Goal: Check status

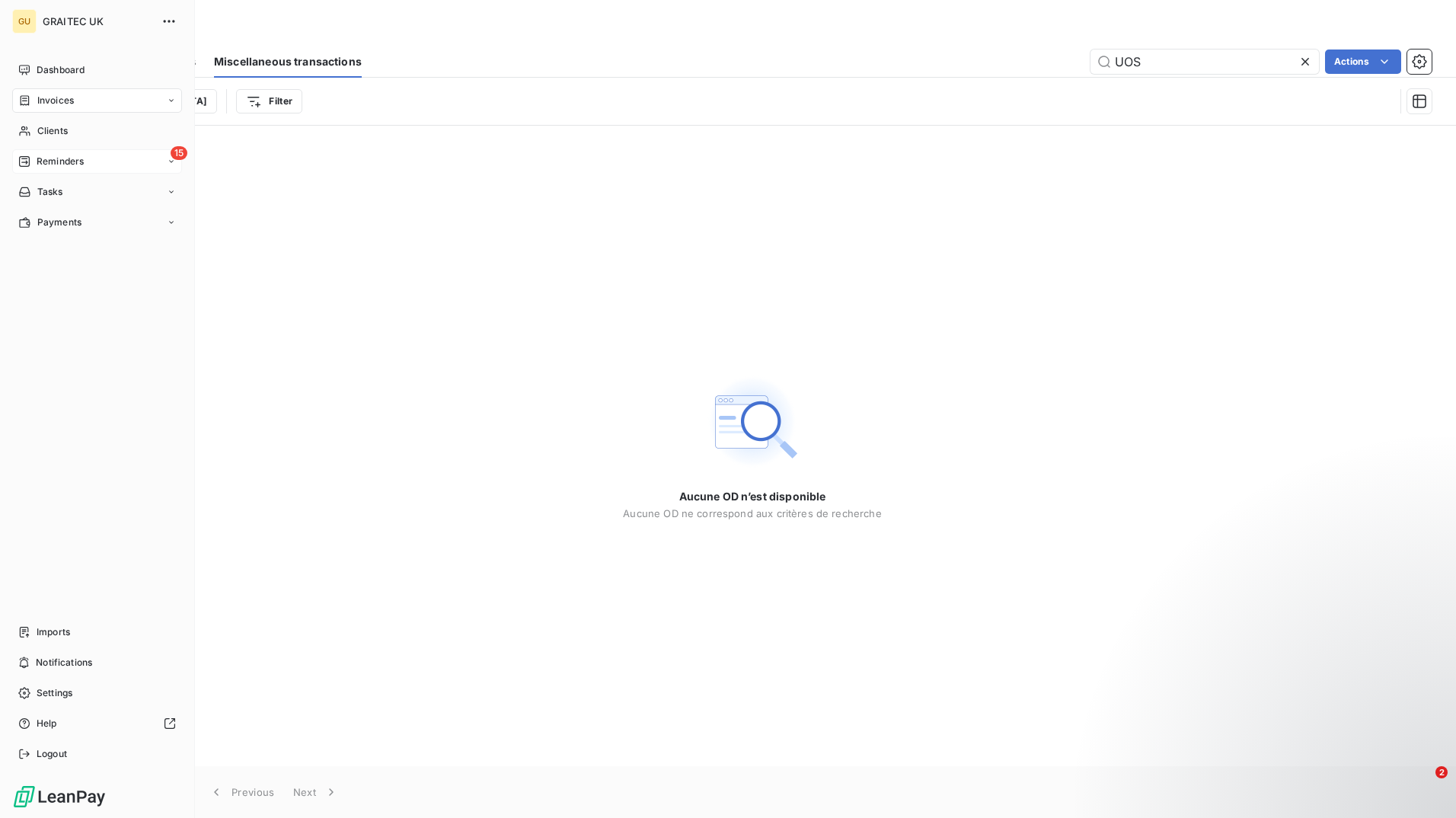
click at [109, 159] on div "15 Reminders" at bounding box center [97, 162] width 170 height 24
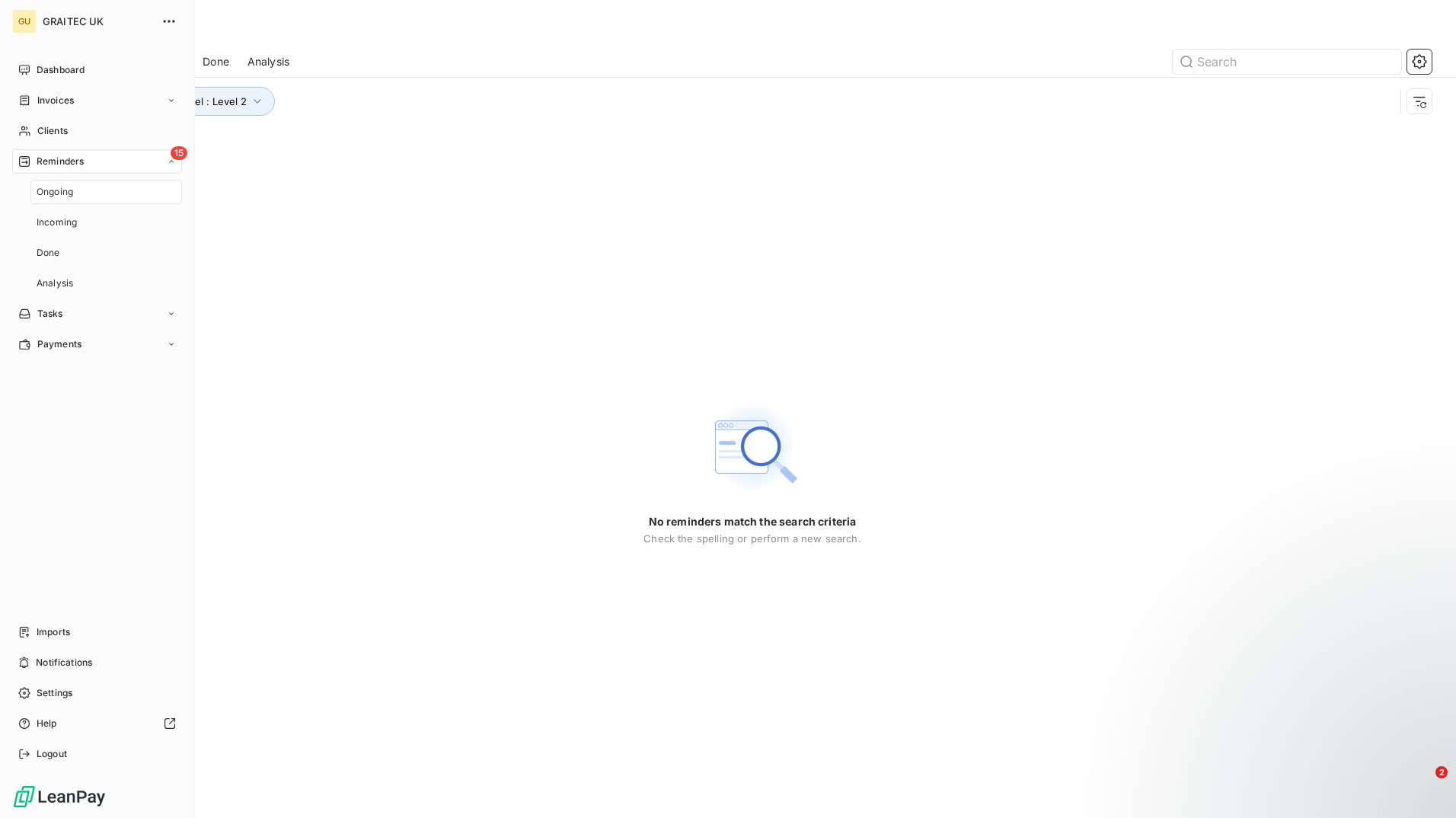
click at [73, 198] on span "Ongoing" at bounding box center [55, 192] width 37 height 14
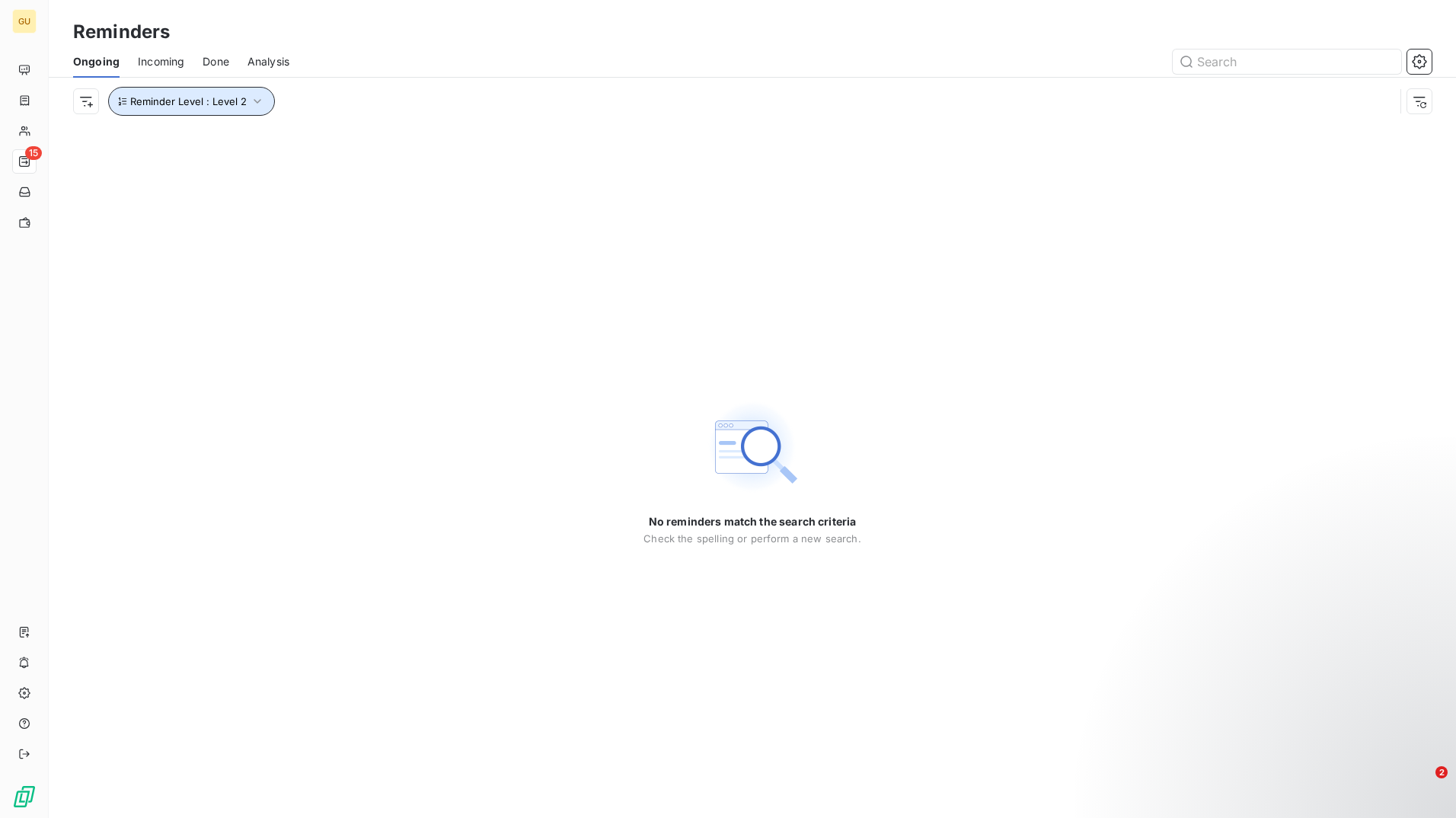
click at [241, 101] on span "Reminder Level : Level 2" at bounding box center [189, 101] width 117 height 12
click at [399, 134] on div "Level 2" at bounding box center [425, 140] width 220 height 32
click at [426, 91] on div "Reminder Level : Level 2" at bounding box center [734, 100] width 1321 height 29
click at [250, 104] on icon "button" at bounding box center [257, 101] width 16 height 16
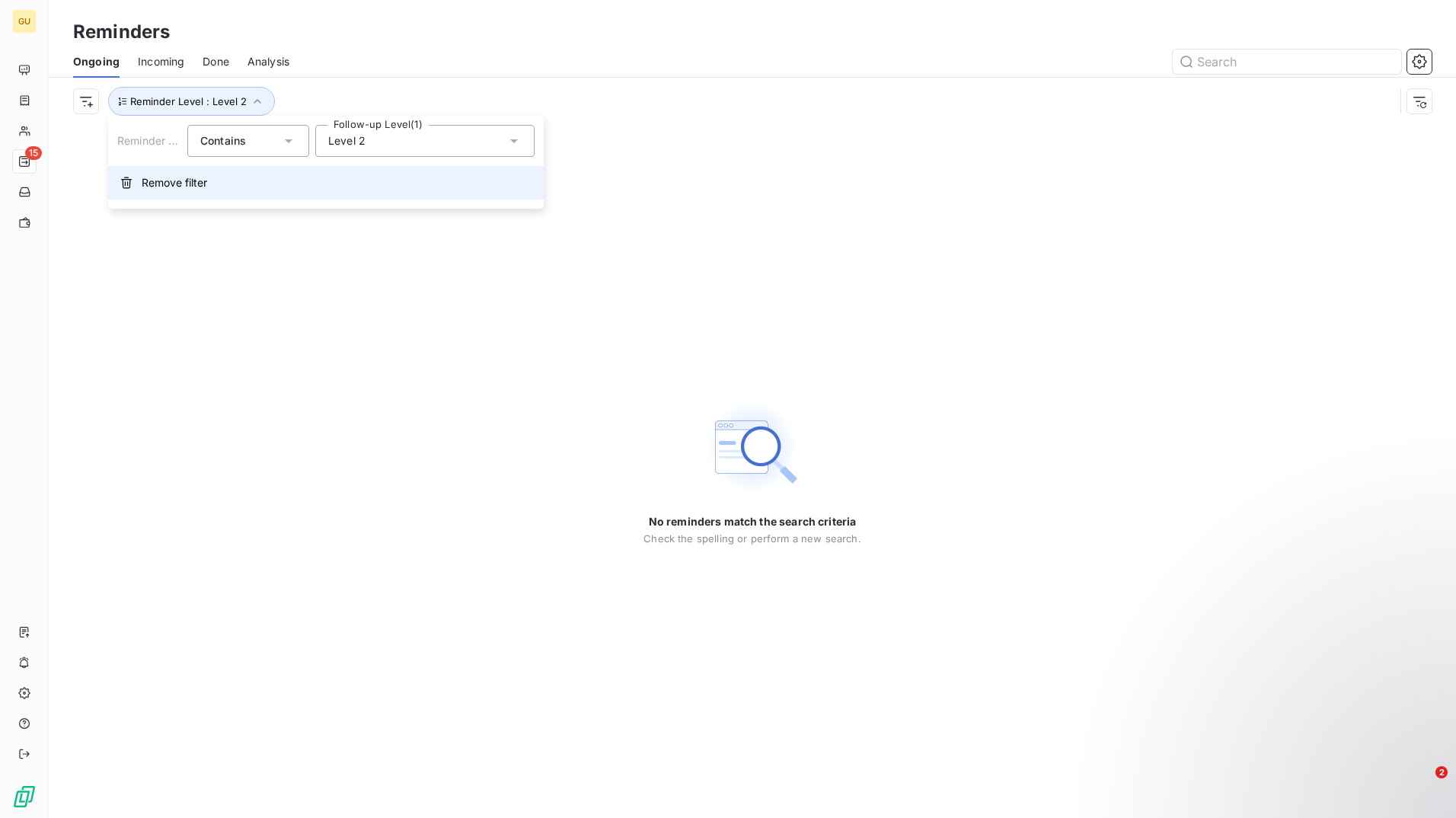
click at [176, 184] on span "Remove filter" at bounding box center [174, 183] width 65 height 16
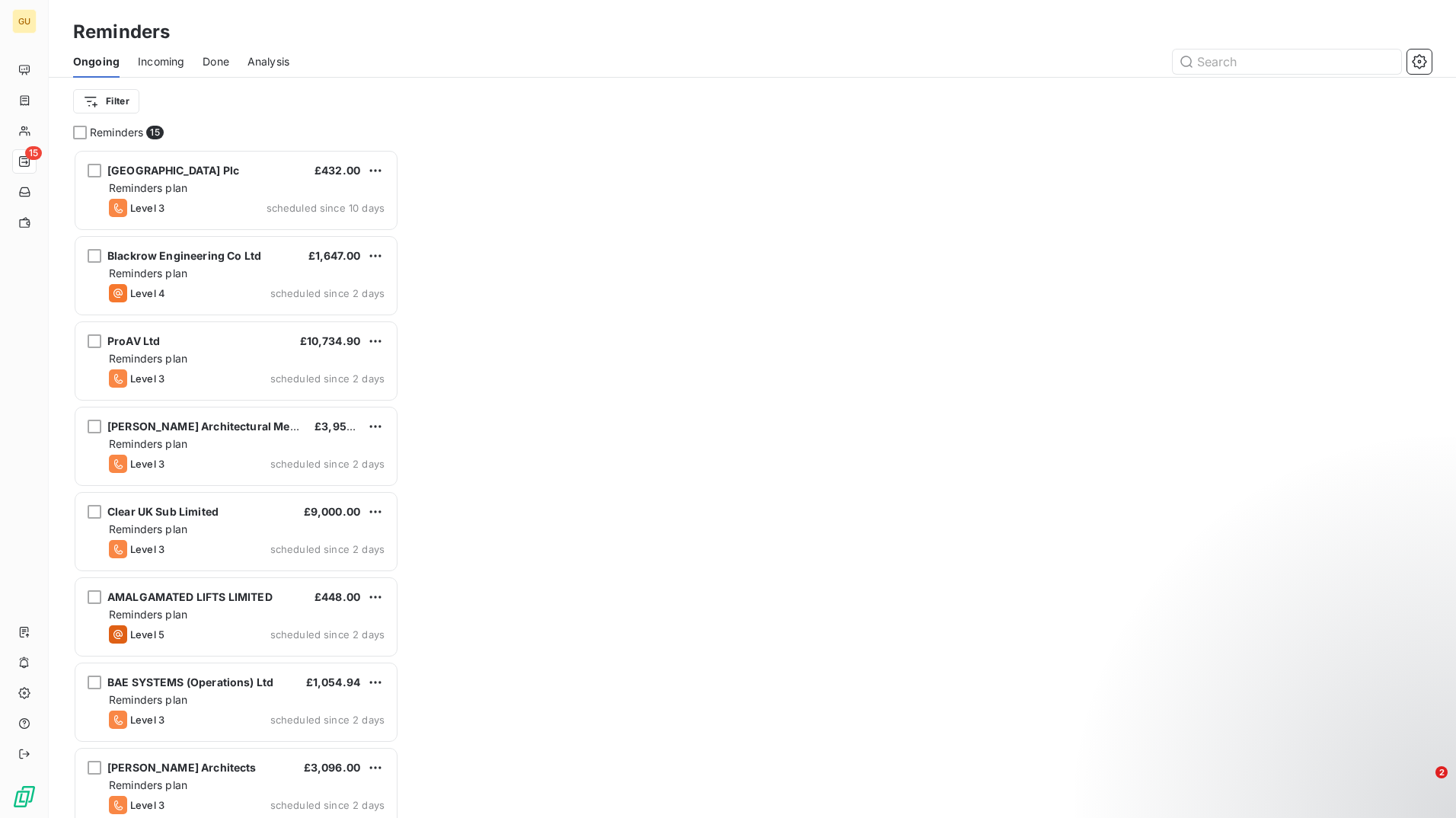
scroll to position [657, 314]
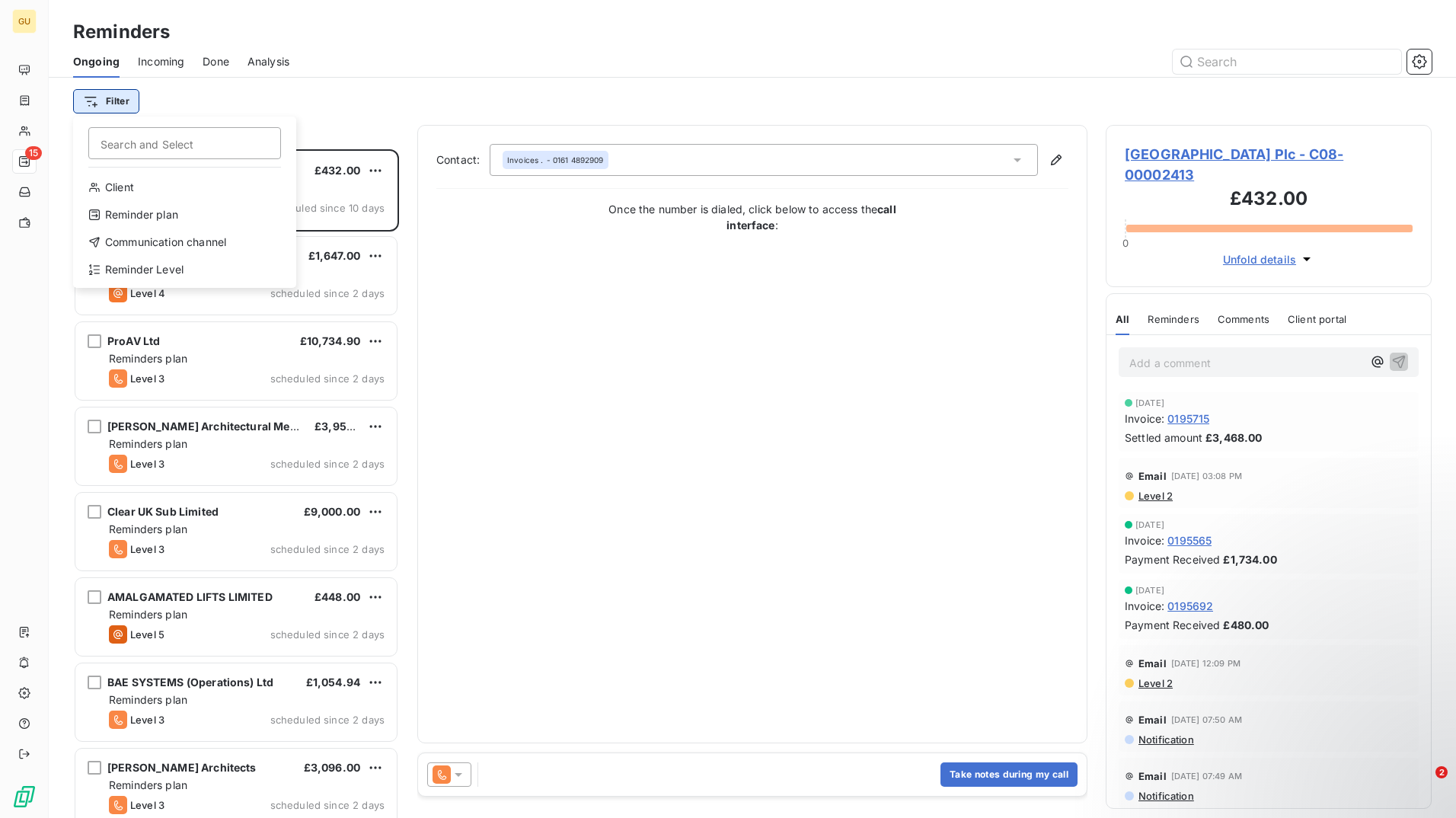
click at [122, 94] on html "GU 15 Reminders Ongoing Incoming Done Analysis Filter Search and Select Client …" at bounding box center [728, 409] width 1456 height 818
click at [194, 212] on div "Reminder plan" at bounding box center [185, 215] width 211 height 24
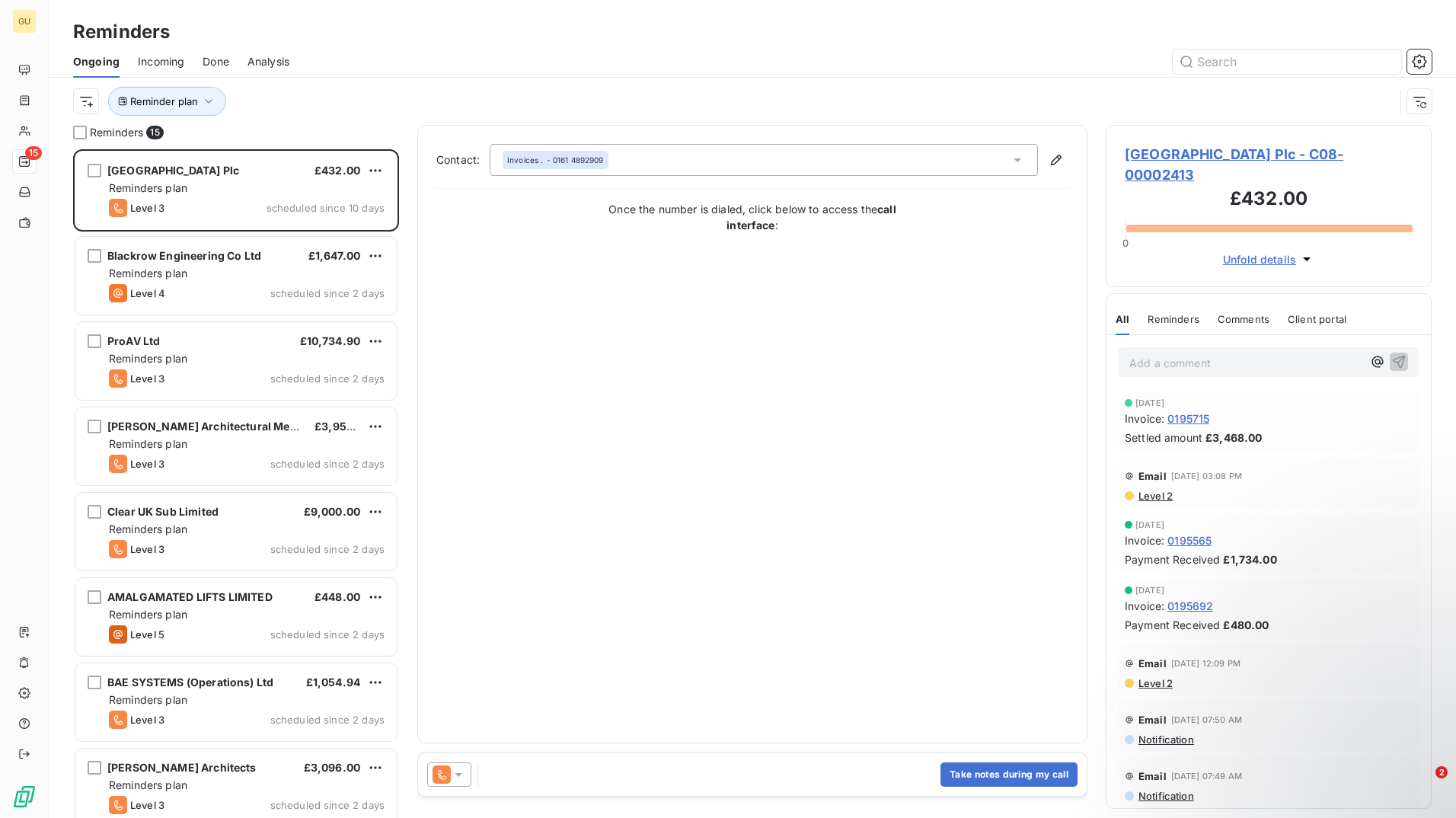
click at [455, 45] on div "Reminders" at bounding box center [753, 32] width 1408 height 28
click at [195, 108] on button "Reminder plan" at bounding box center [167, 100] width 118 height 29
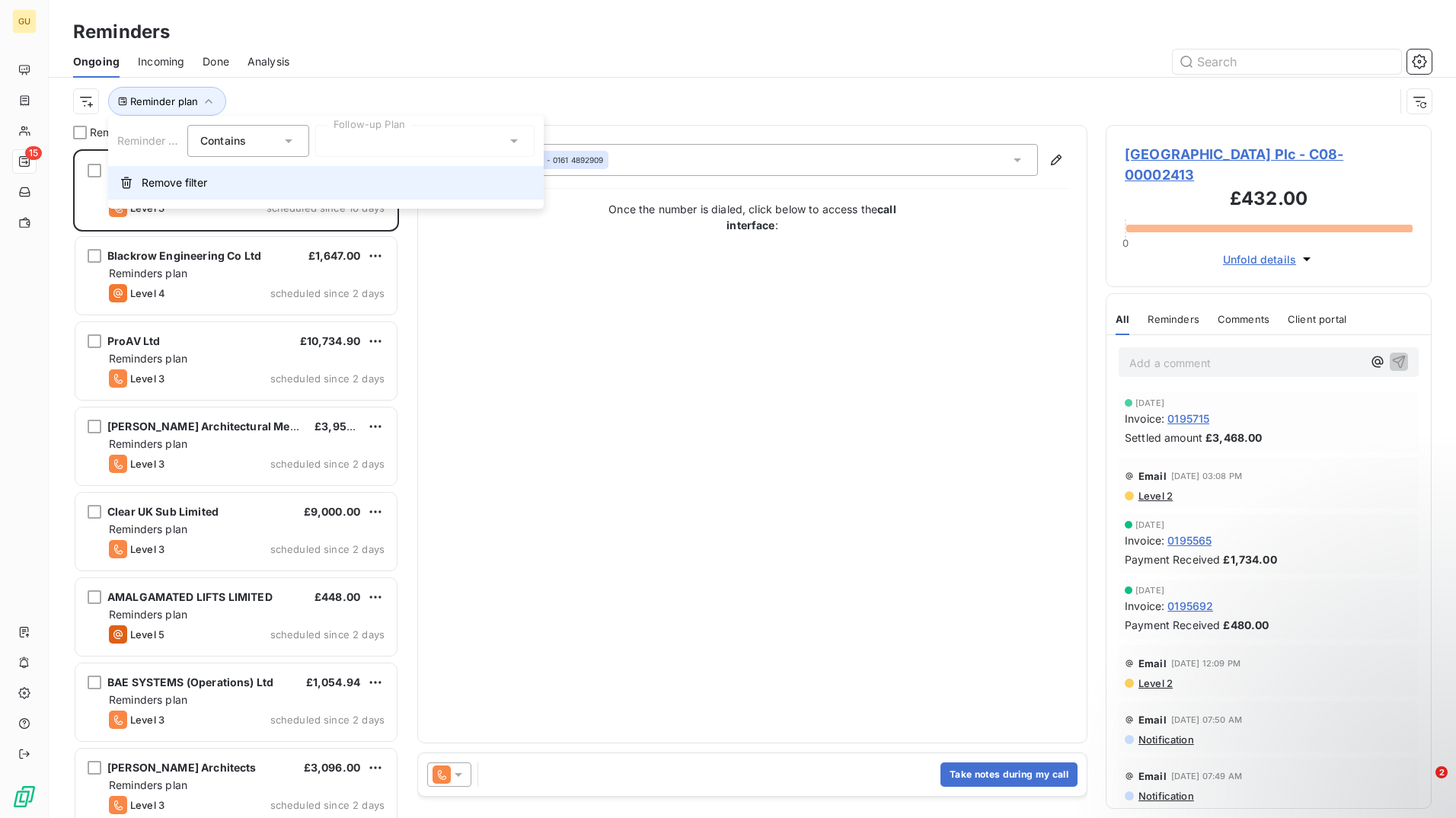
click at [189, 189] on span "Remove filter" at bounding box center [174, 183] width 65 height 16
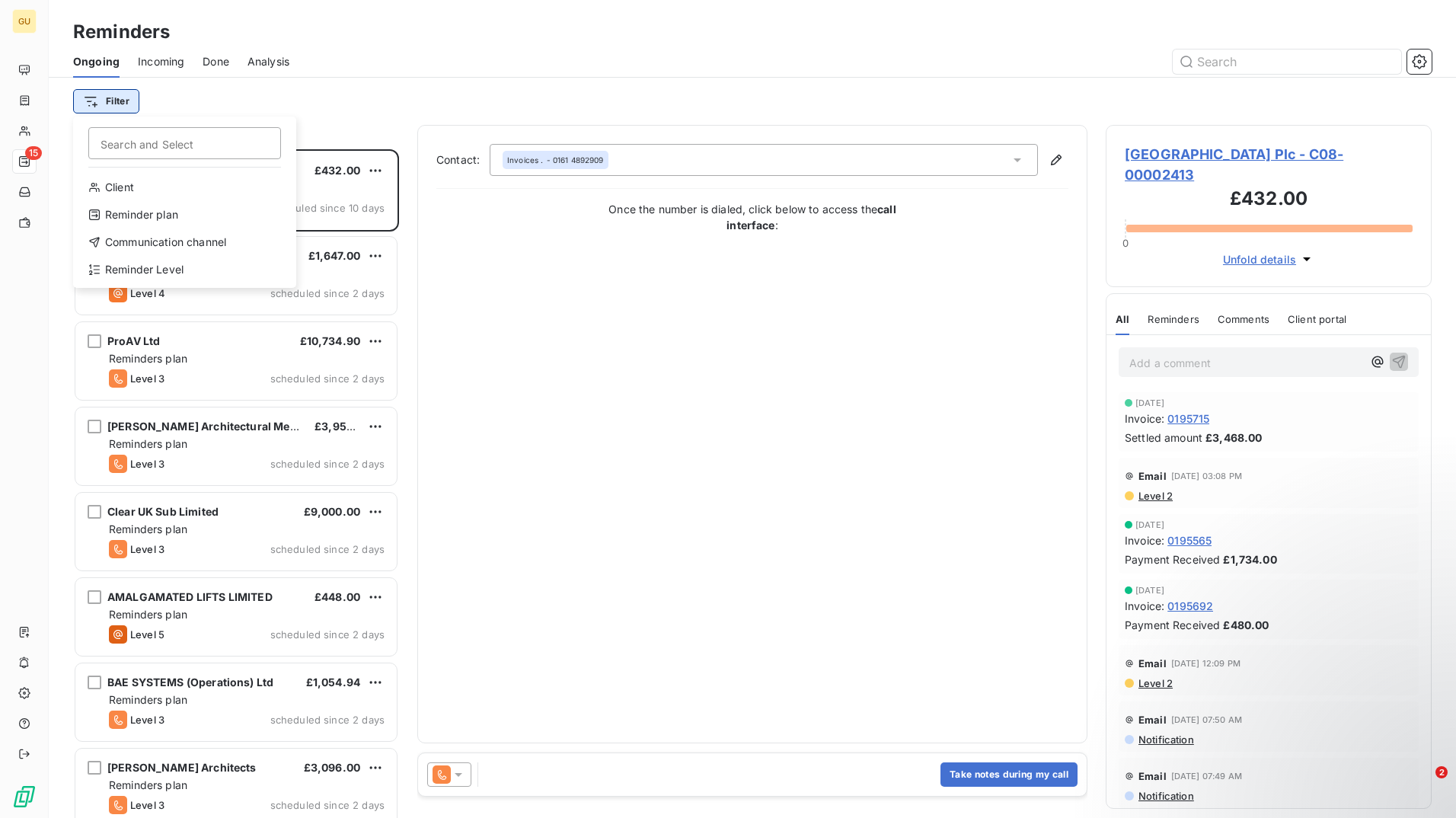
click at [122, 106] on html "GU 15 Reminders Ongoing Incoming Done Analysis Filter Search and Select Client …" at bounding box center [728, 409] width 1456 height 818
click at [152, 272] on div "Reminder Level" at bounding box center [185, 269] width 211 height 24
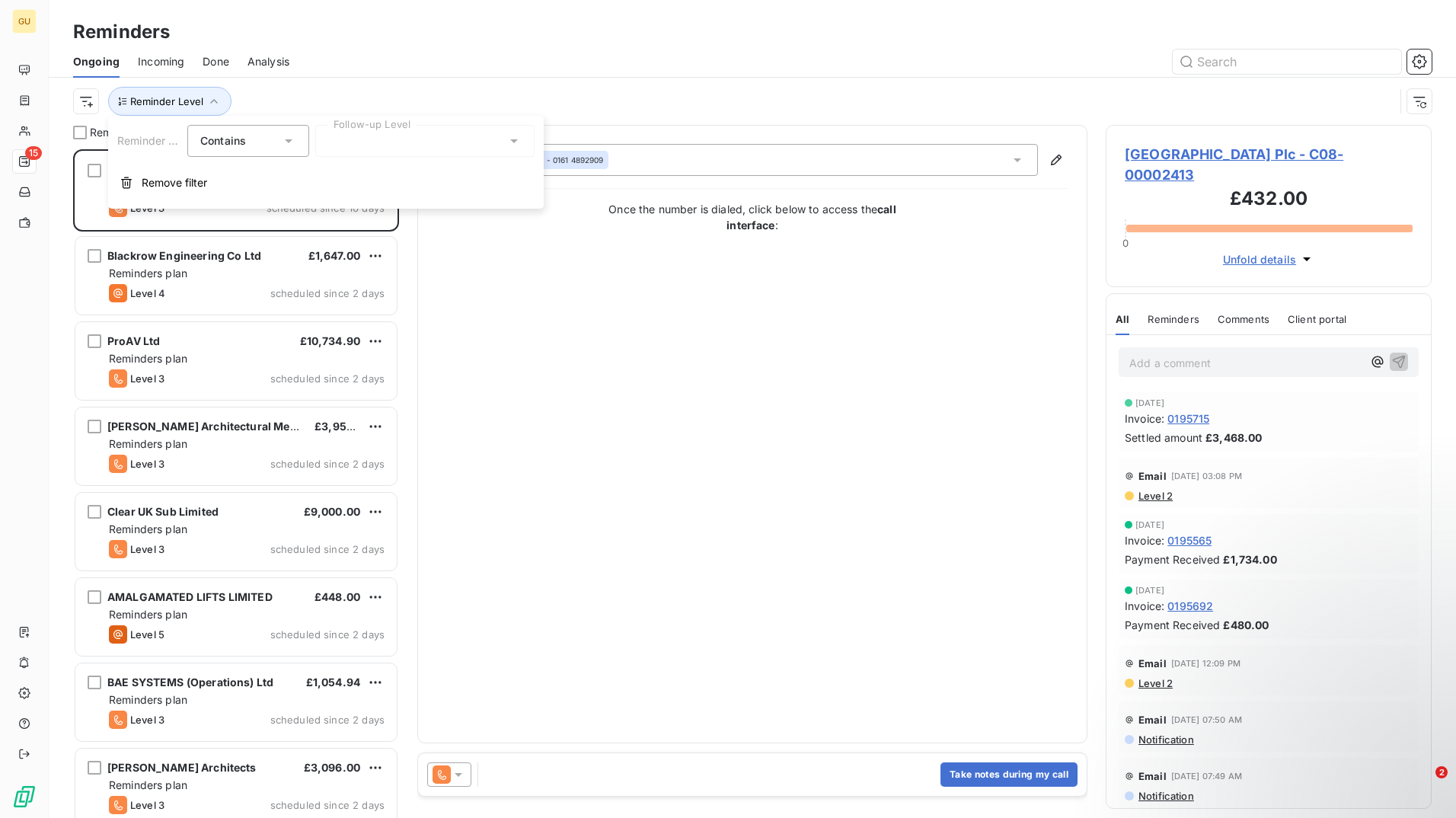
click at [380, 141] on div at bounding box center [425, 140] width 220 height 32
click at [372, 232] on span "Level 2" at bounding box center [363, 228] width 38 height 16
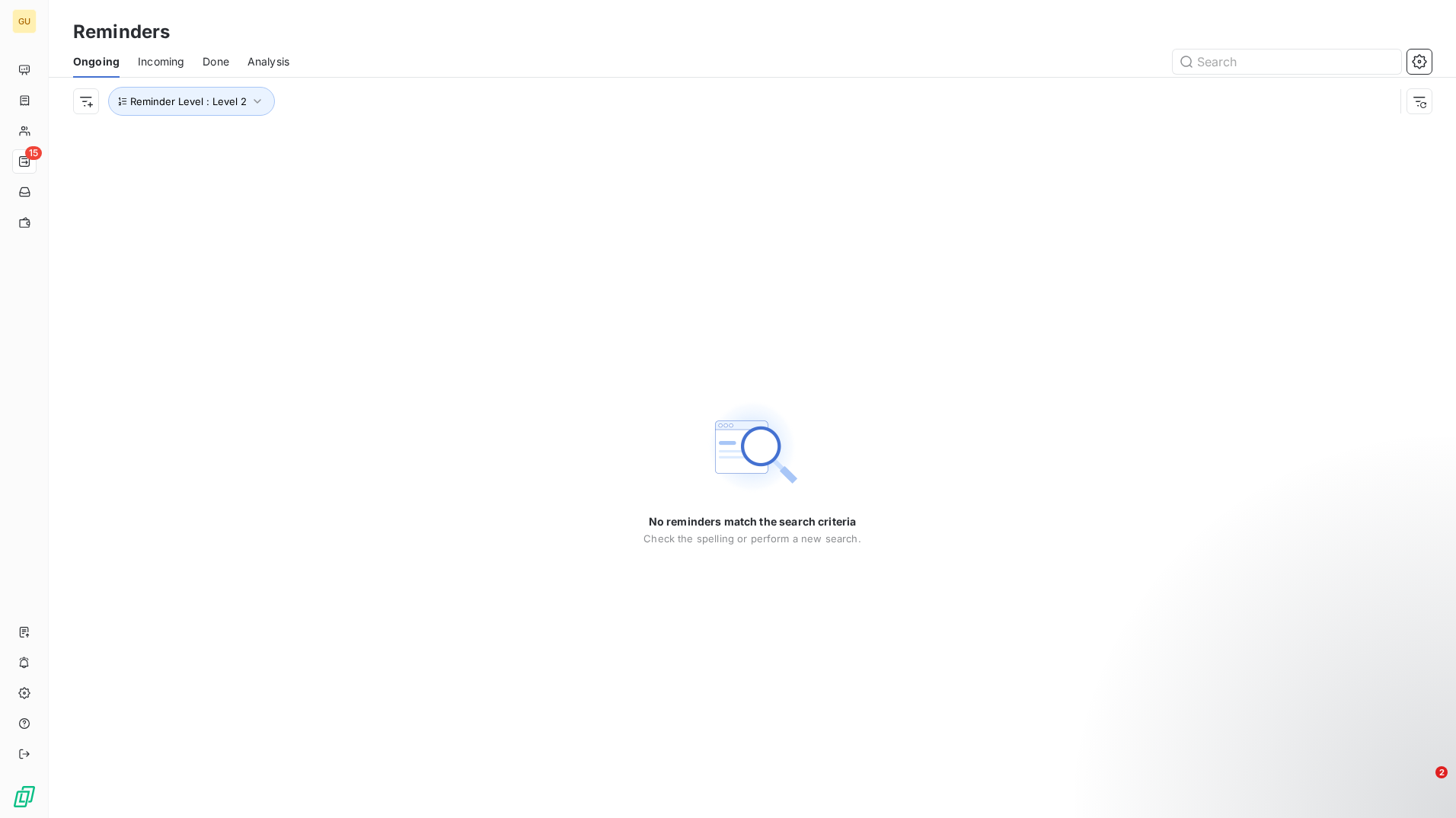
click at [544, 57] on div at bounding box center [870, 62] width 1124 height 24
